Goal: Task Accomplishment & Management: Complete application form

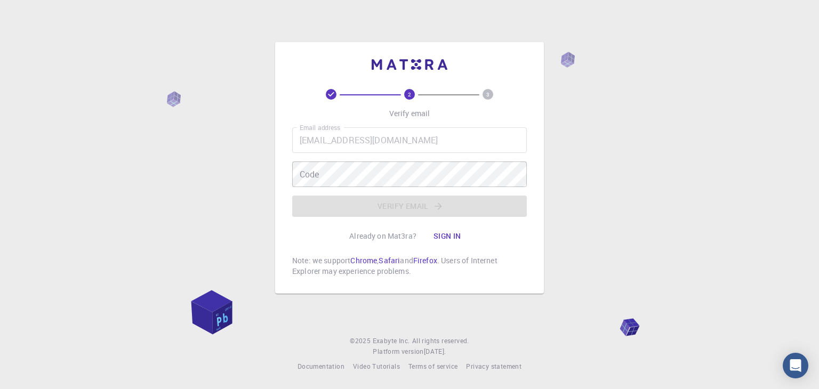
click at [487, 99] on circle at bounding box center [488, 94] width 11 height 11
click at [329, 91] on icon at bounding box center [331, 94] width 11 height 11
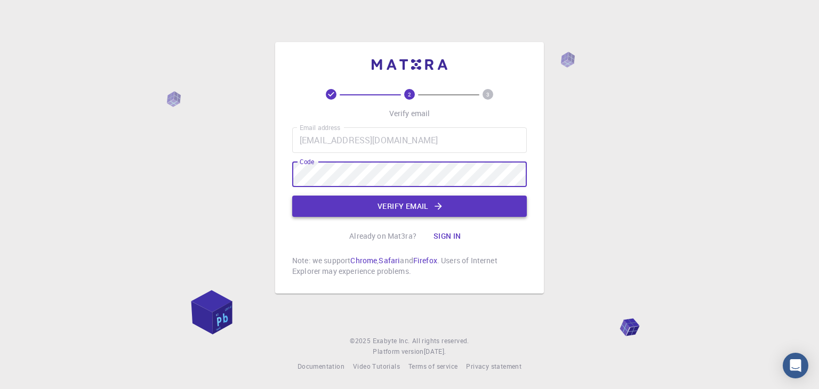
click at [386, 204] on button "Verify email" at bounding box center [409, 206] width 235 height 21
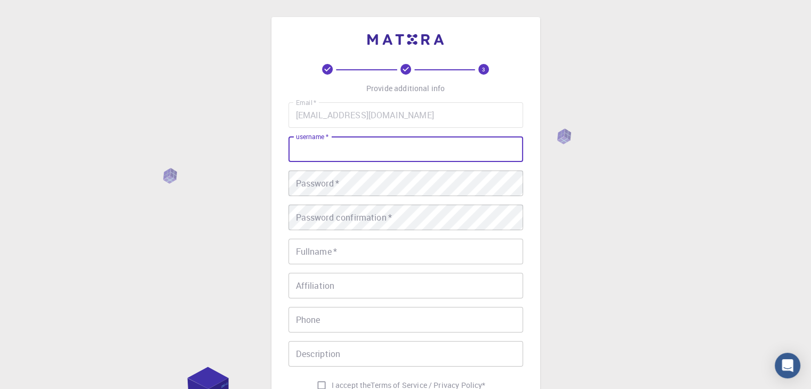
click at [350, 148] on input "username   *" at bounding box center [406, 150] width 235 height 26
type input "gowthamrama"
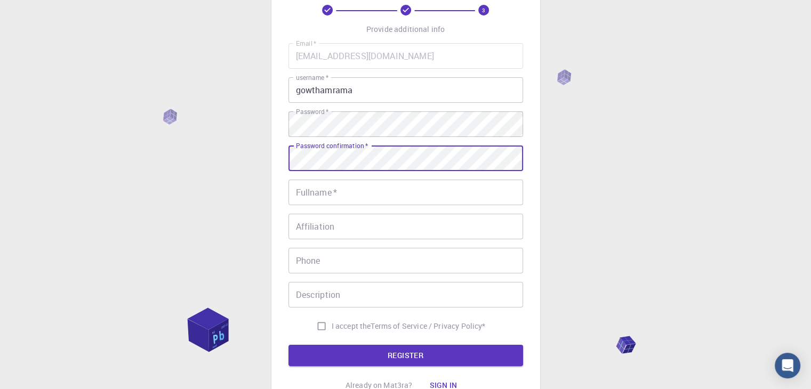
scroll to position [60, 0]
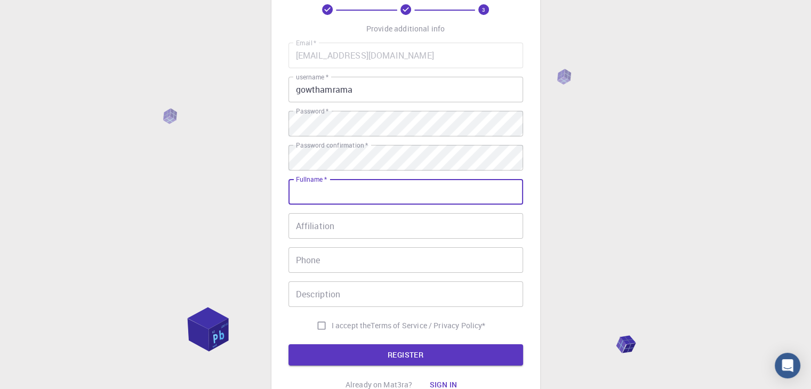
click at [339, 196] on input "Fullname   *" at bounding box center [406, 192] width 235 height 26
type input "[PERSON_NAME]"
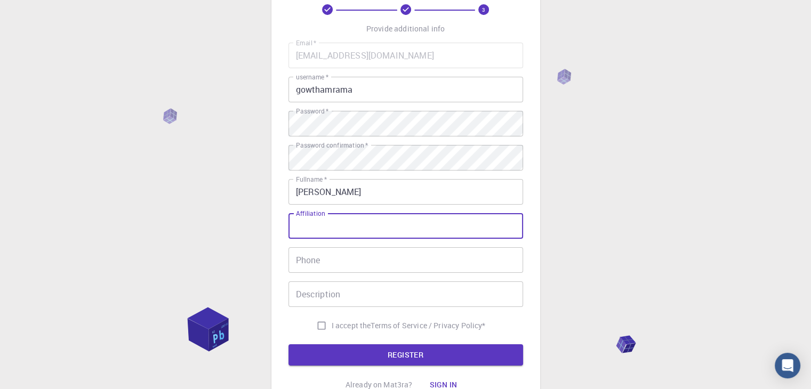
click at [311, 219] on input "Affiliation" at bounding box center [406, 226] width 235 height 26
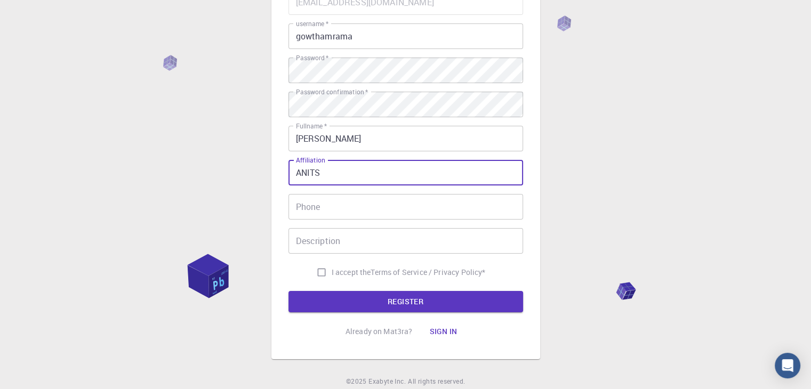
scroll to position [113, 0]
type input "ANITS"
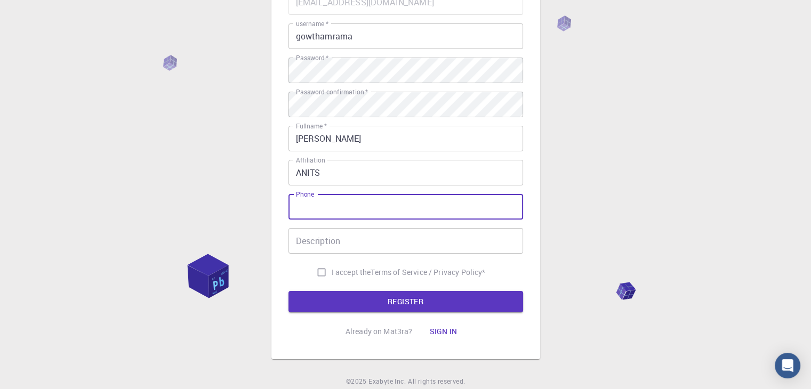
click at [312, 209] on input "Phone" at bounding box center [406, 207] width 235 height 26
type input "9391284629"
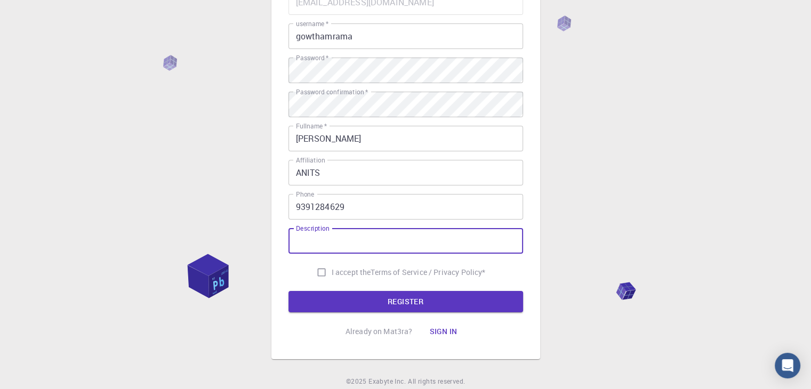
click at [315, 238] on input "Description" at bounding box center [406, 241] width 235 height 26
type input "Student"
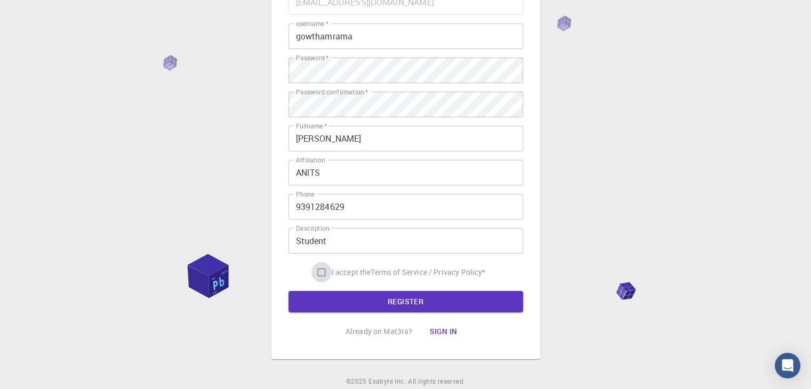
click at [314, 273] on input "I accept the Terms of Service / Privacy Policy *" at bounding box center [321, 272] width 20 height 20
checkbox input "true"
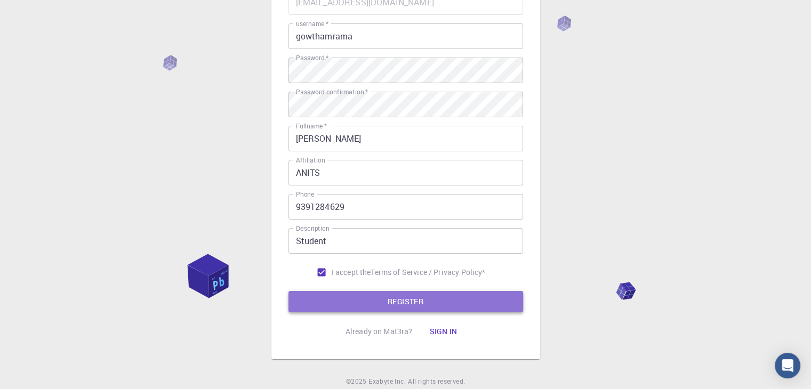
click at [339, 299] on button "REGISTER" at bounding box center [406, 301] width 235 height 21
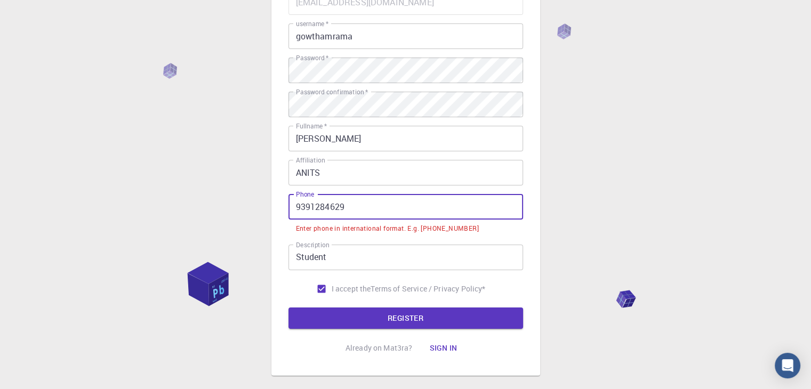
click at [296, 209] on input "9391284629" at bounding box center [406, 207] width 235 height 26
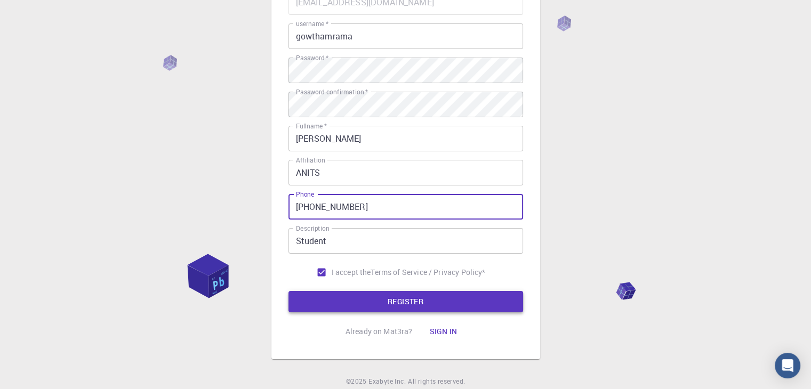
type input "[PHONE_NUMBER]"
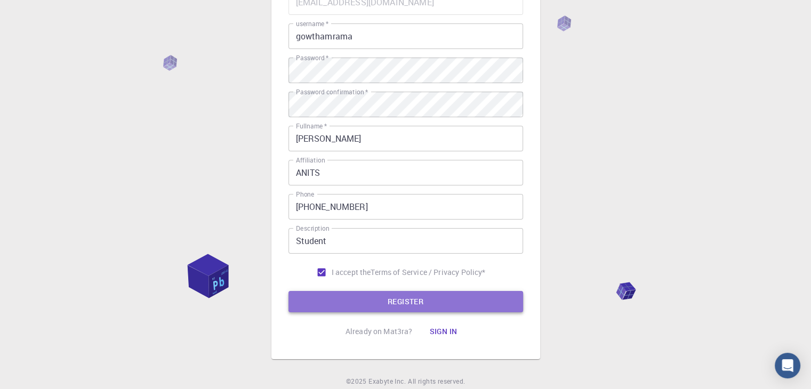
click at [354, 295] on button "REGISTER" at bounding box center [406, 301] width 235 height 21
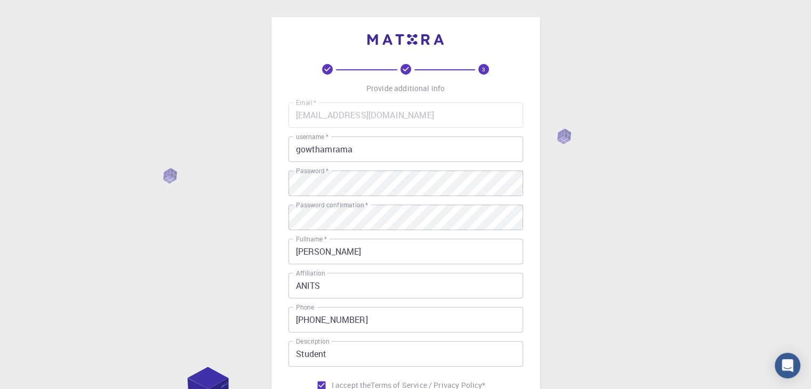
scroll to position [154, 0]
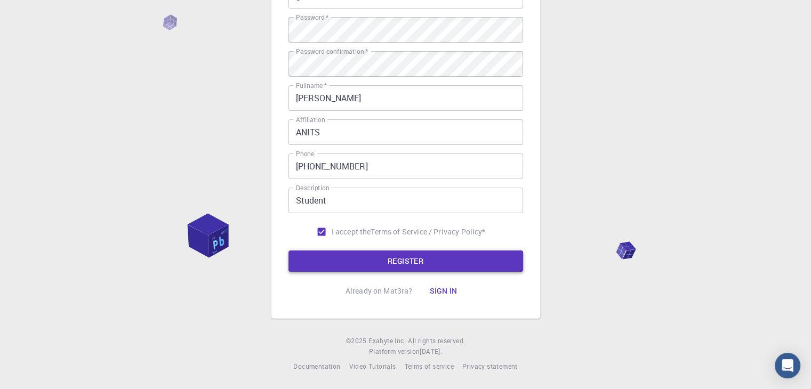
click at [348, 260] on button "REGISTER" at bounding box center [406, 261] width 235 height 21
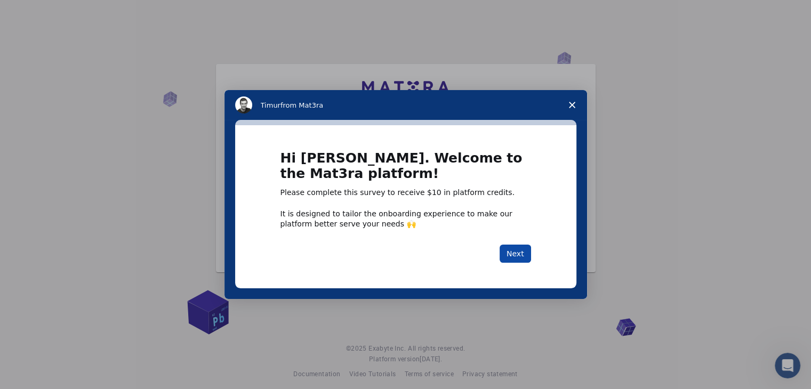
click at [524, 257] on button "Next" at bounding box center [515, 254] width 31 height 18
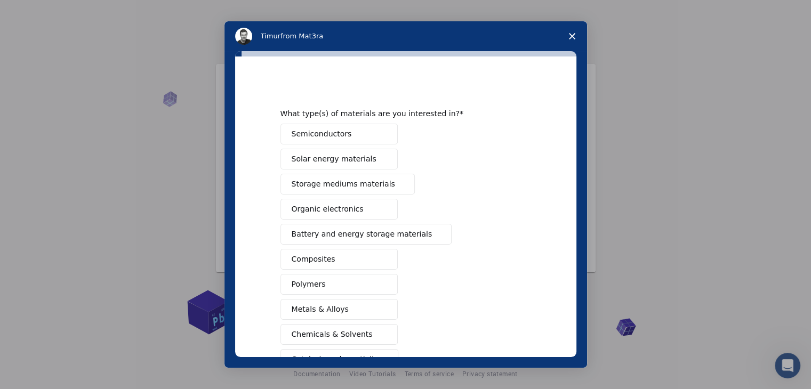
click at [573, 35] on polygon "Close survey" at bounding box center [572, 36] width 6 height 6
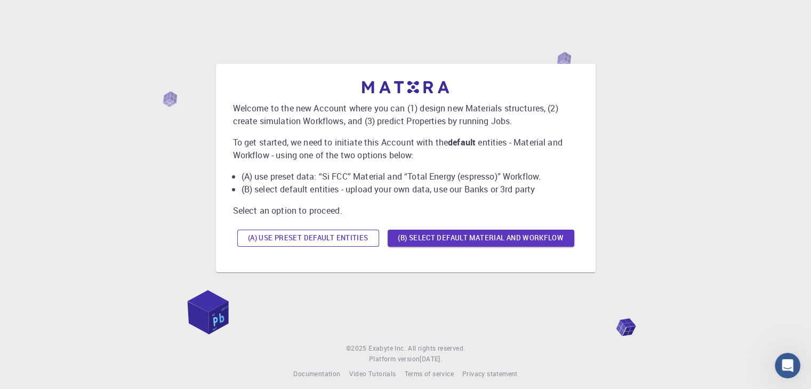
click at [306, 239] on button "(A) Use preset default entities" at bounding box center [308, 238] width 142 height 17
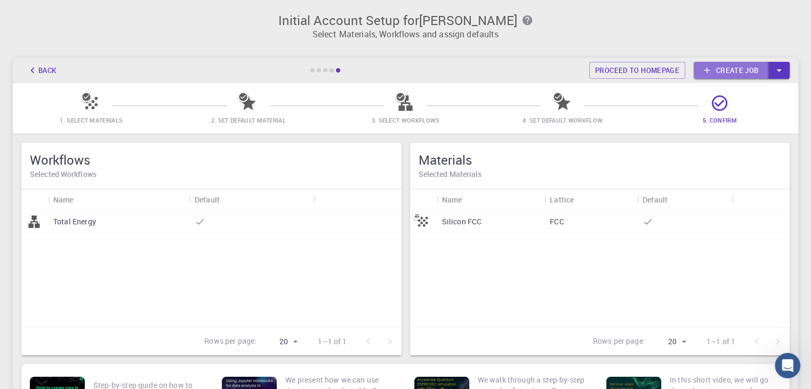
click at [731, 75] on link "Create job" at bounding box center [731, 70] width 75 height 17
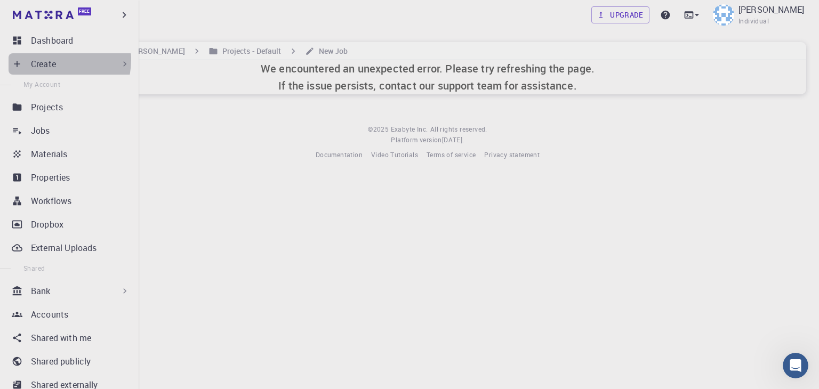
click at [50, 60] on p "Create" at bounding box center [43, 64] width 25 height 13
